Goal: Task Accomplishment & Management: Manage account settings

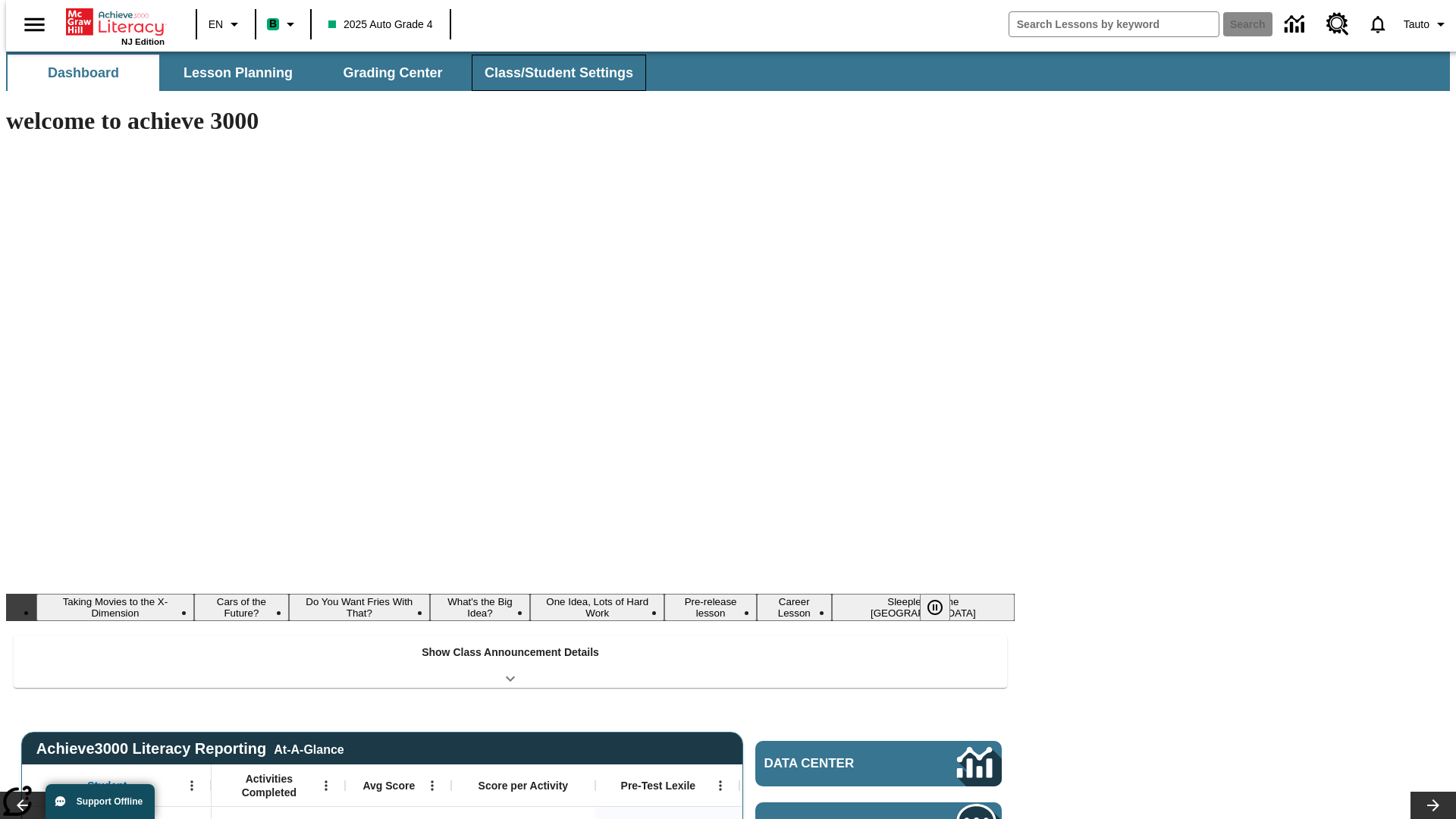
click at [551, 73] on button "Class/Student Settings" at bounding box center [559, 72] width 174 height 36
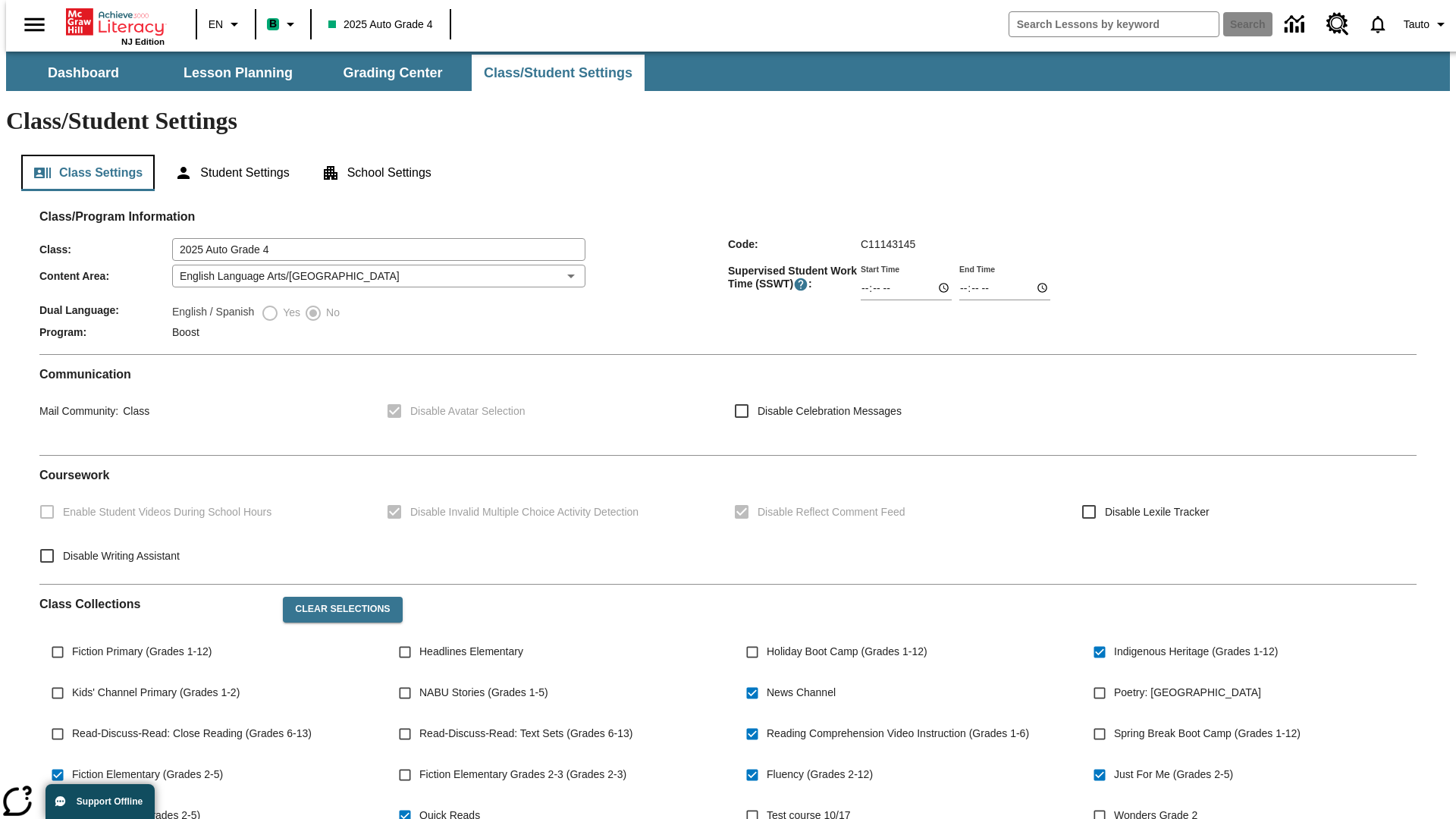
click at [82, 155] on button "Class Settings" at bounding box center [88, 173] width 134 height 36
type input "02:14"
type input "03:14"
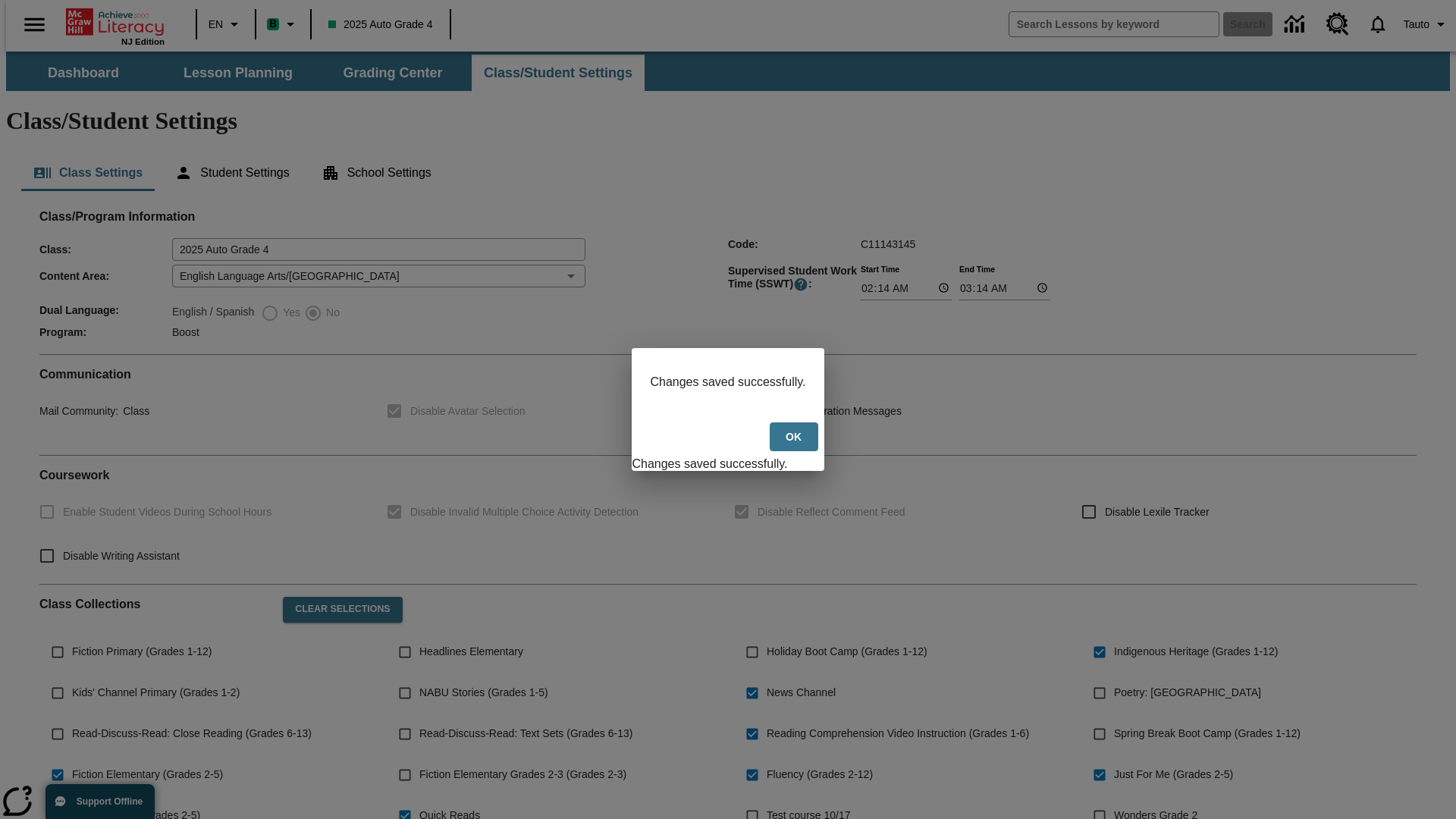
scroll to position [223, 0]
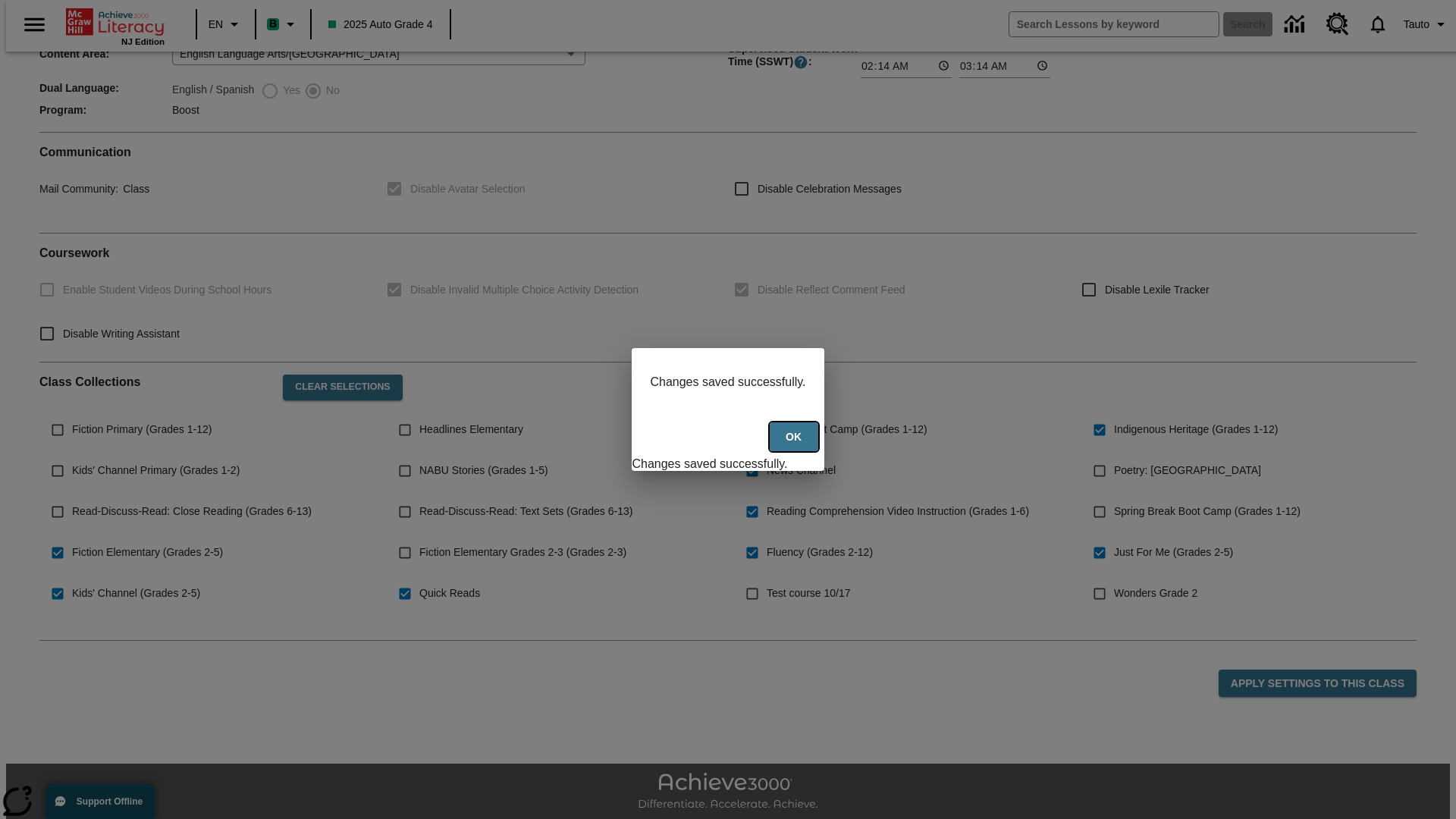
click at [796, 445] on button "Ok" at bounding box center [794, 438] width 48 height 30
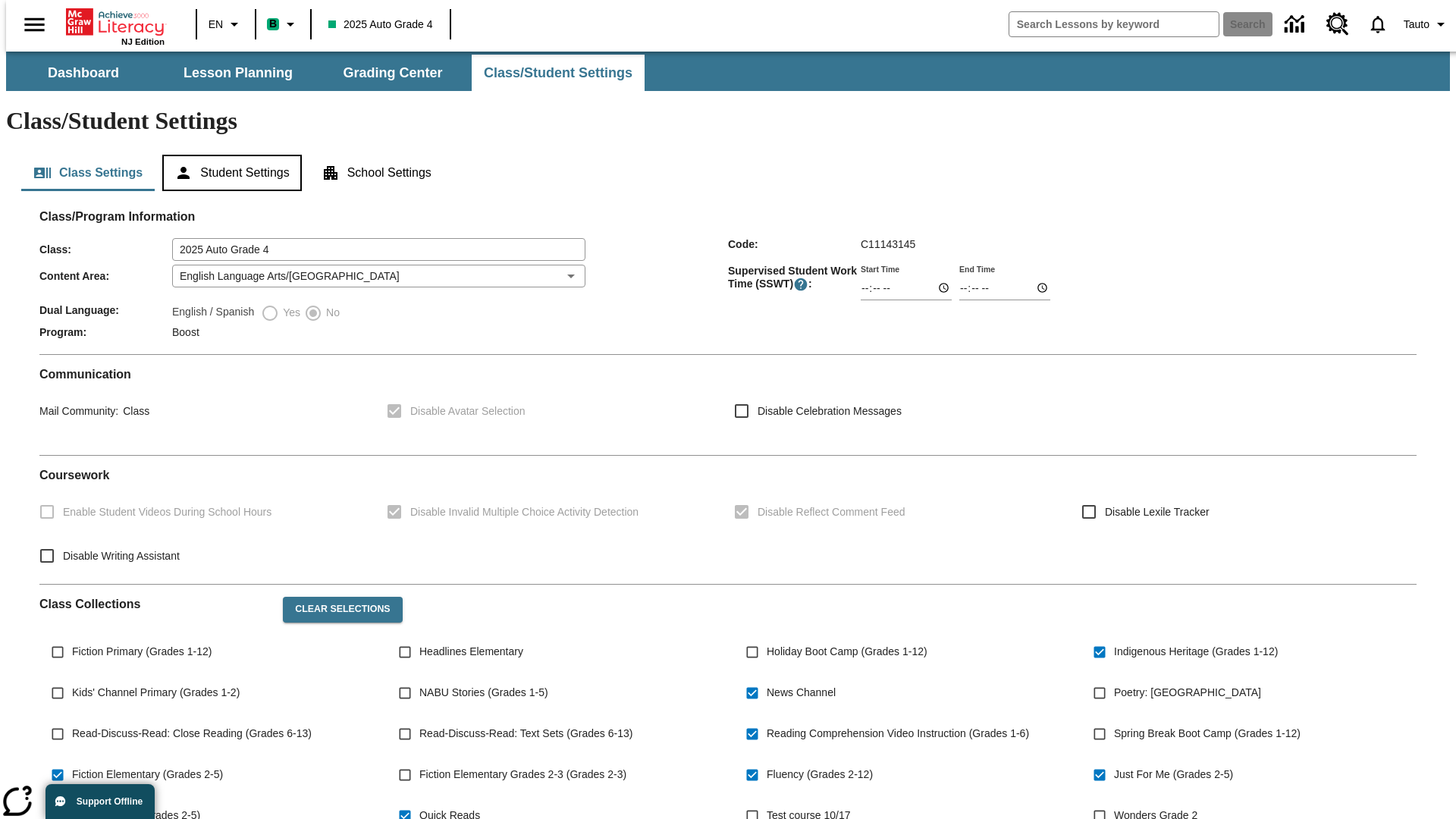
click at [228, 155] on button "Student Settings" at bounding box center [232, 173] width 139 height 36
